Goal: Complete application form

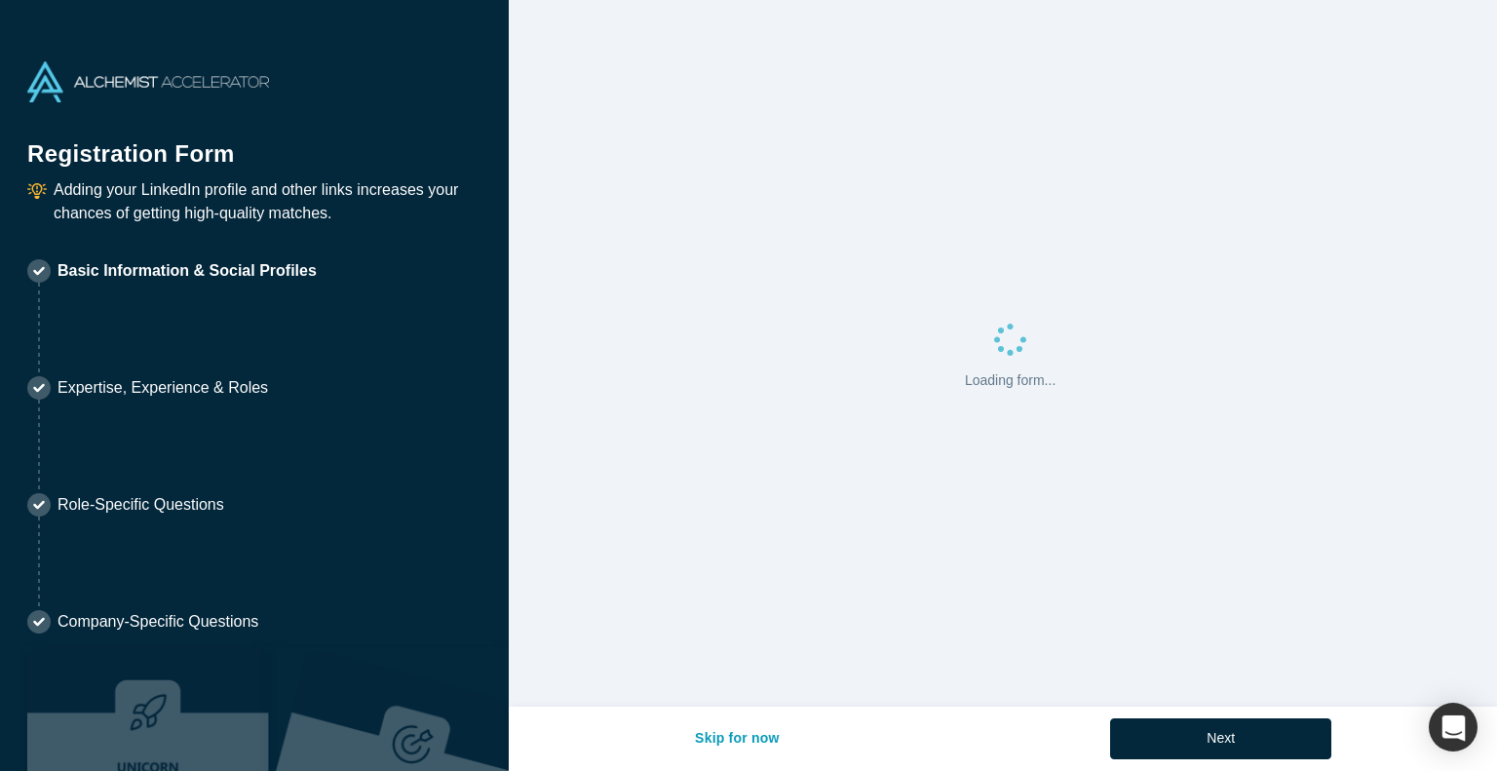
select select "JP"
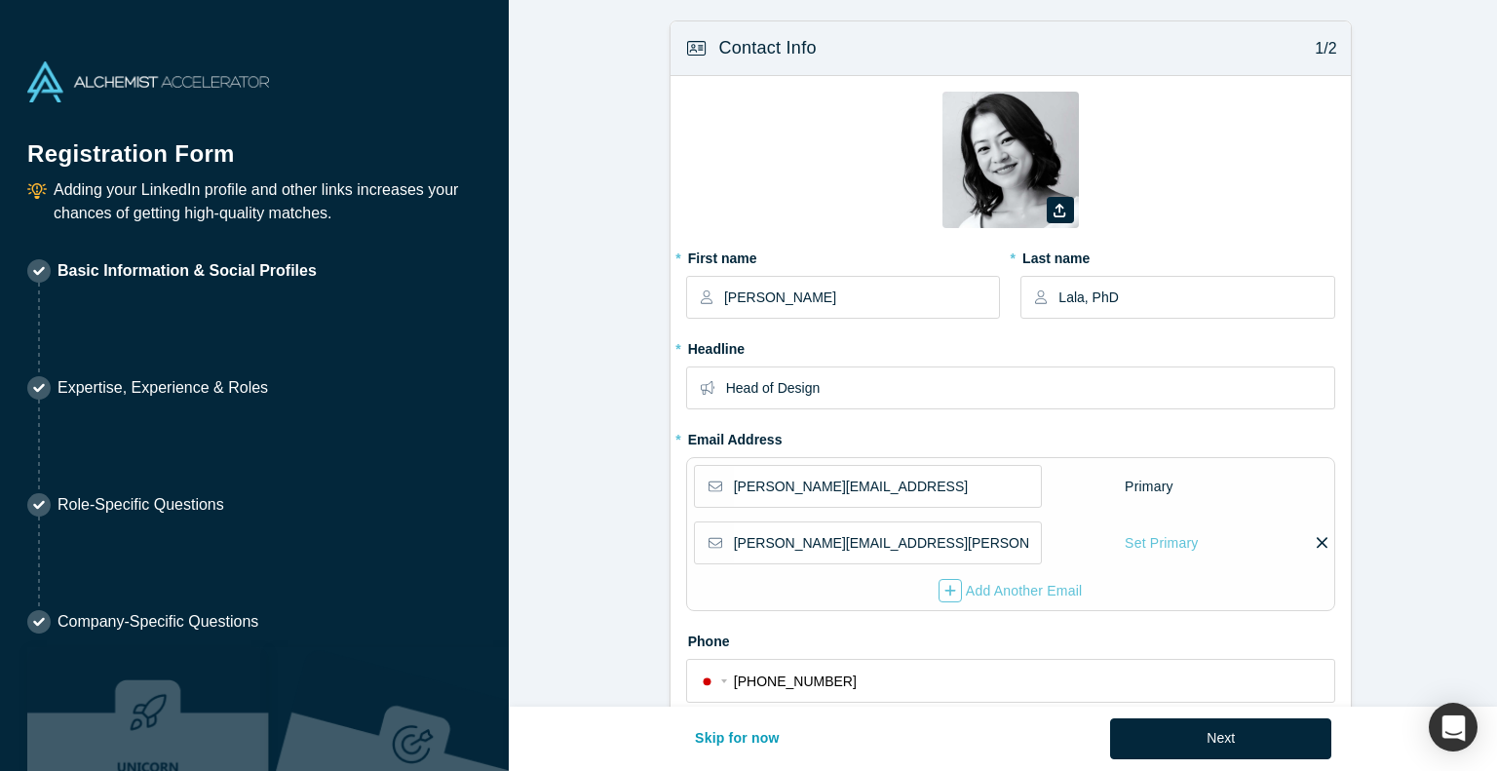
type input "[GEOGRAPHIC_DATA], [GEOGRAPHIC_DATA]"
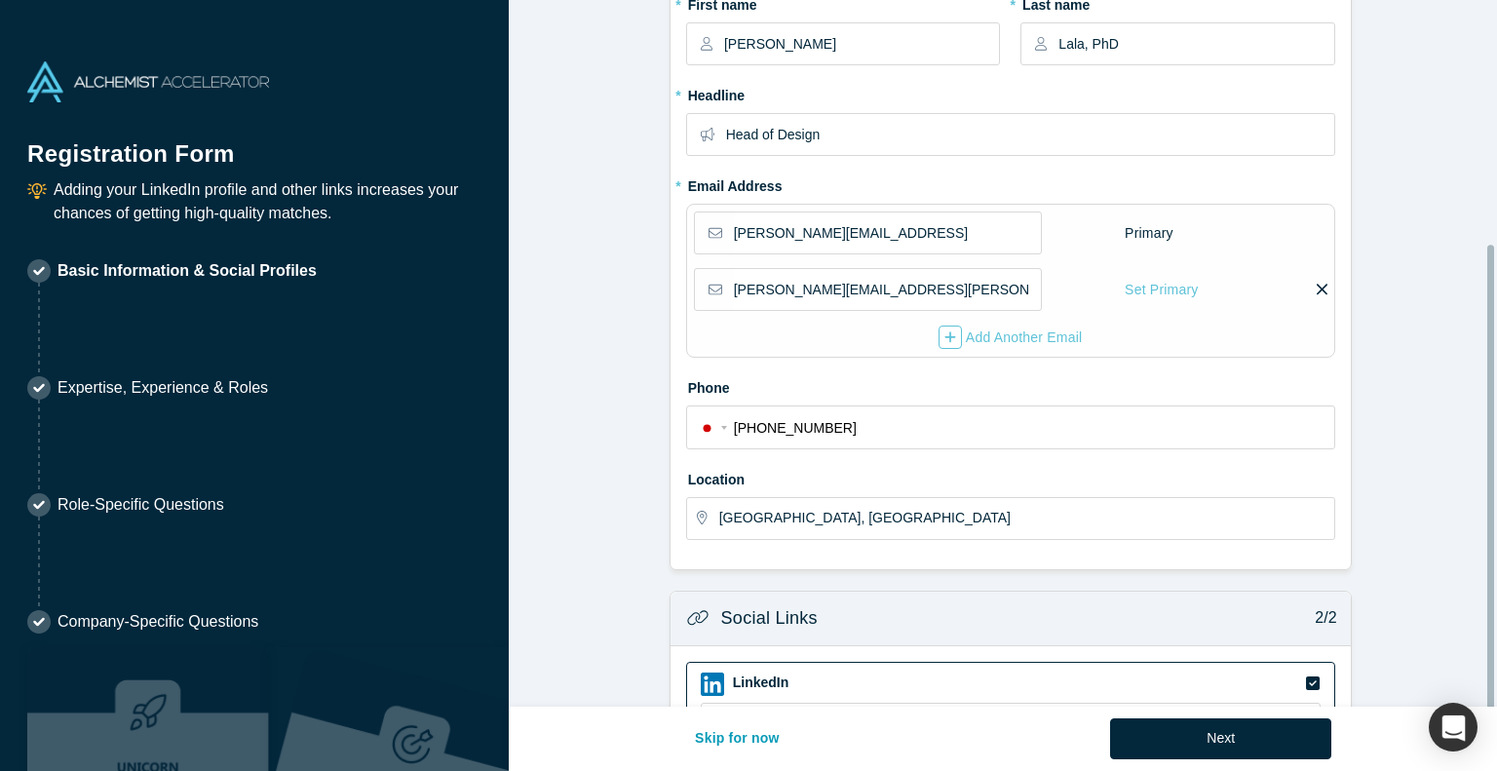
scroll to position [369, 0]
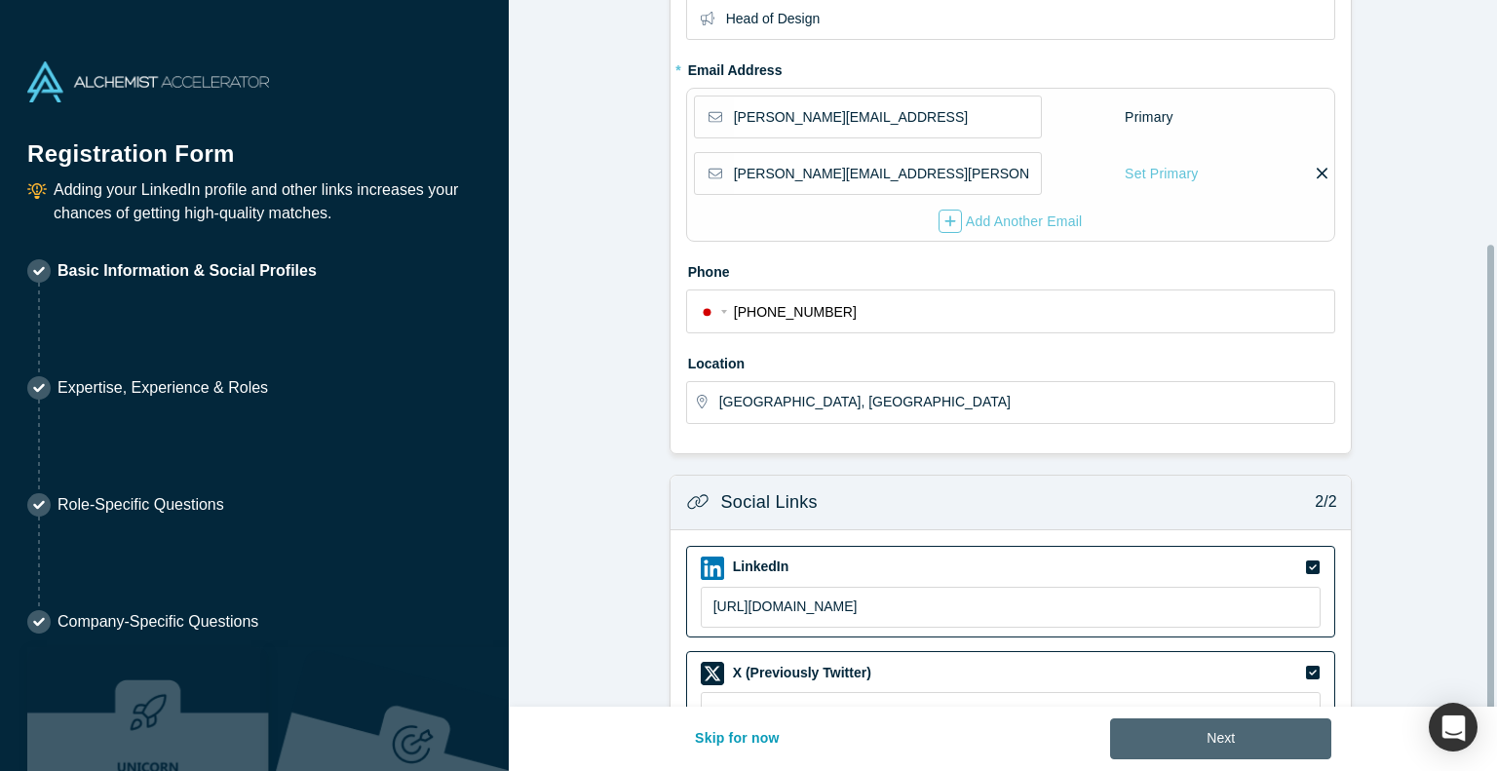
click at [1145, 758] on button "Next" at bounding box center [1220, 738] width 221 height 41
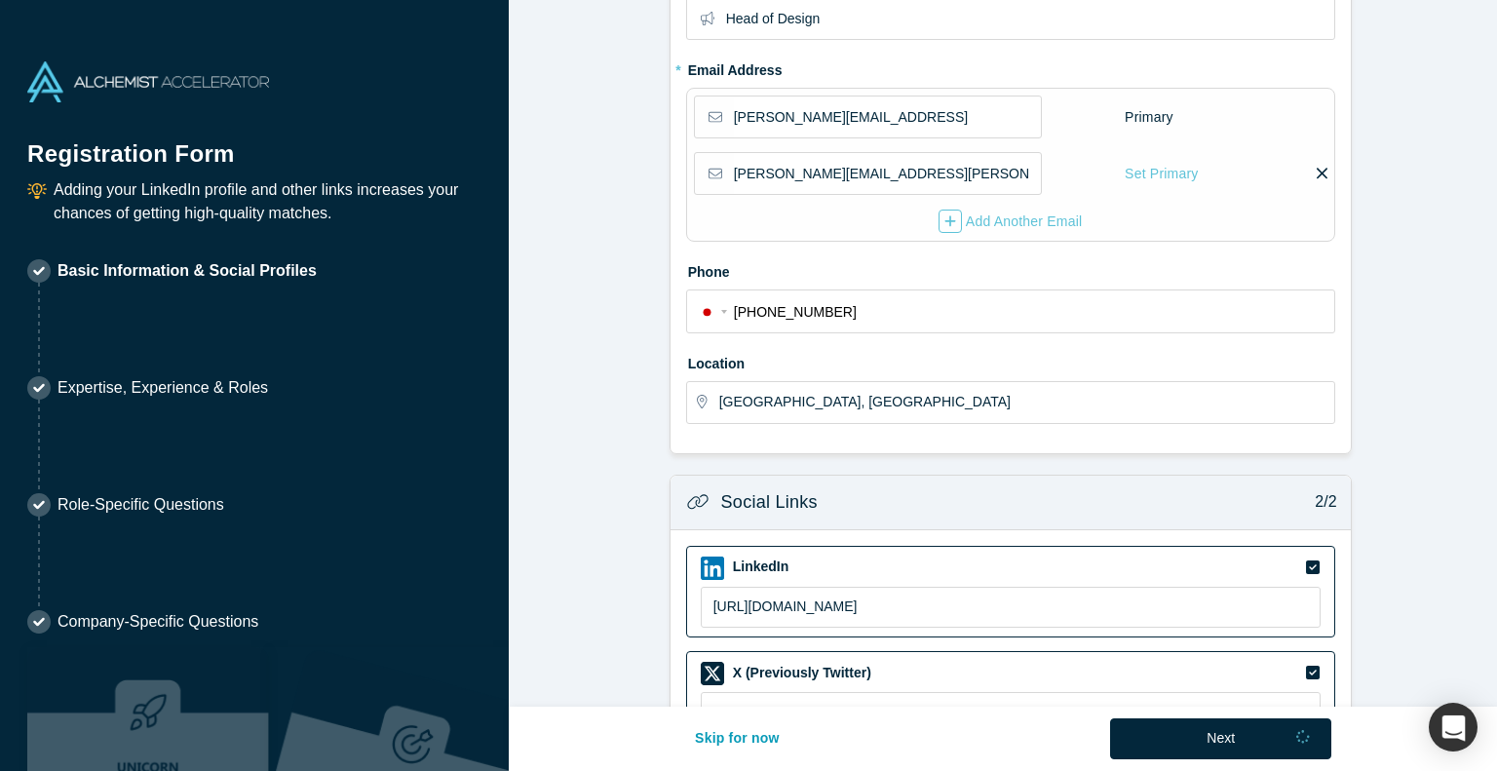
scroll to position [0, 0]
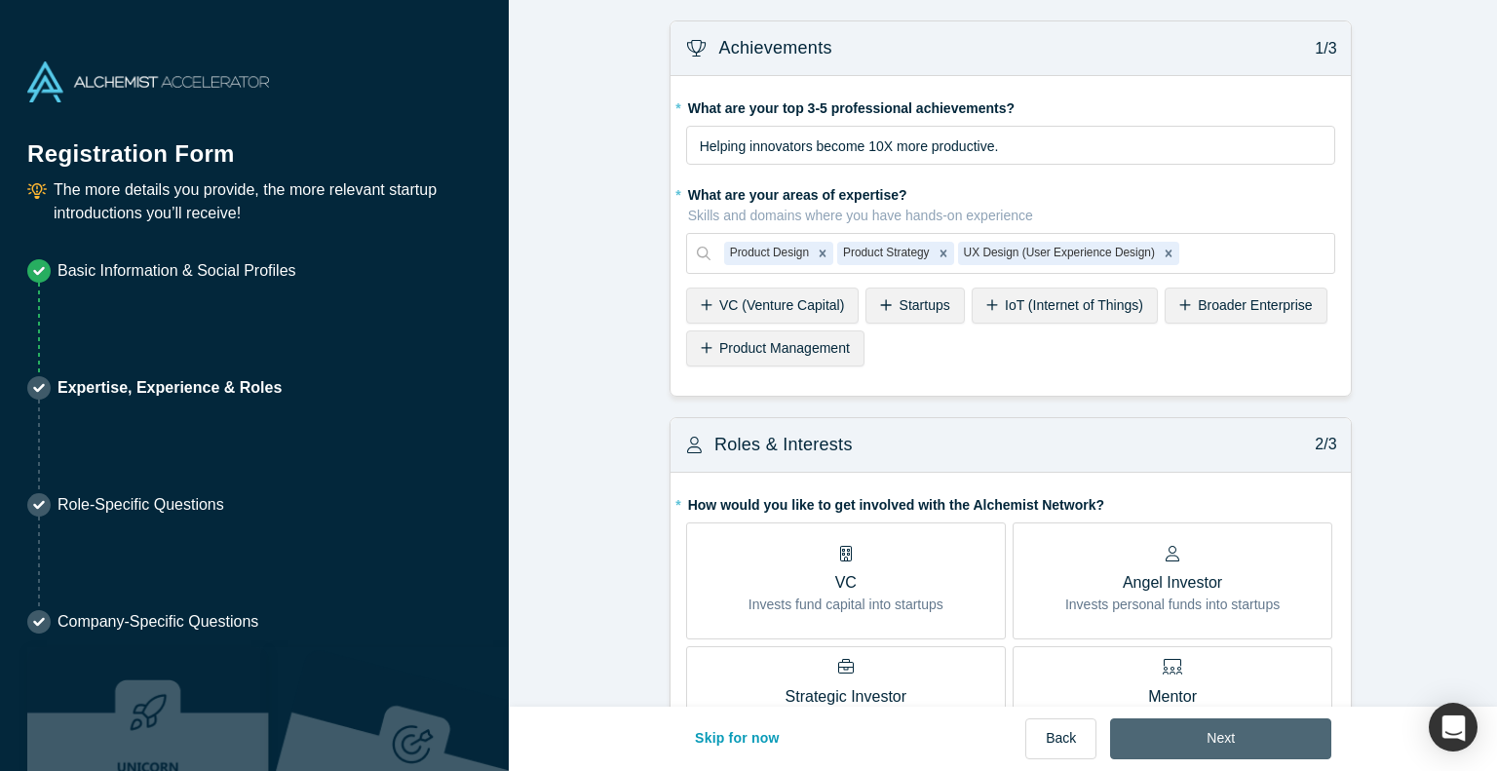
click at [1182, 742] on button "Next" at bounding box center [1220, 738] width 221 height 41
